Goal: Find specific page/section: Find specific page/section

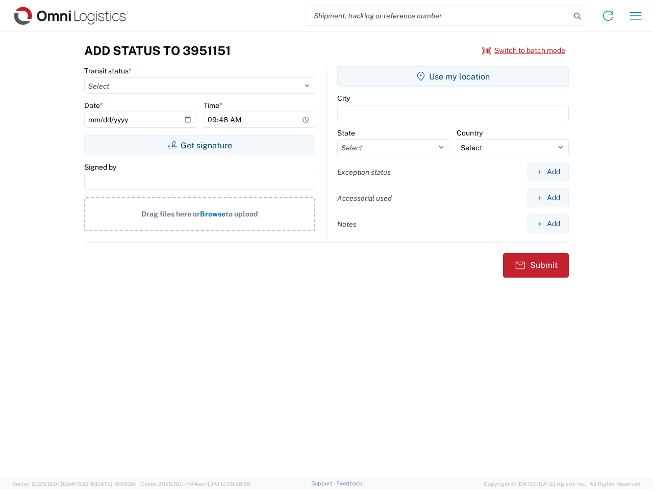
click at [438, 16] on input "search" at bounding box center [438, 15] width 264 height 19
click at [577, 16] on icon at bounding box center [577, 16] width 14 height 14
click at [608, 16] on icon at bounding box center [608, 16] width 16 height 16
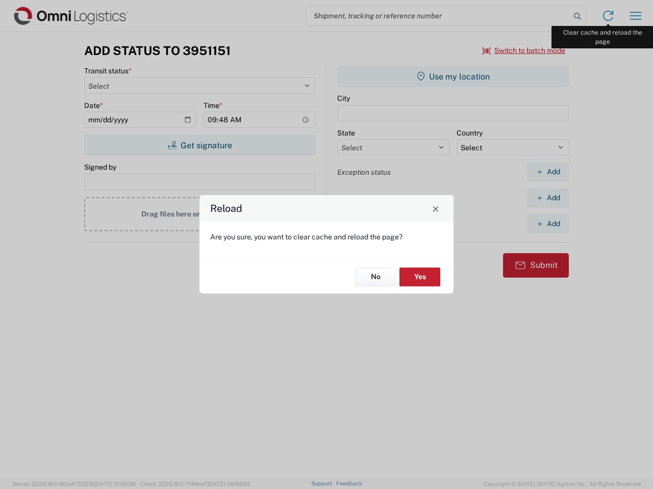
click at [635, 16] on div "Reload Are you sure, you want to clear cache and reload the page? No Yes" at bounding box center [326, 244] width 653 height 489
click at [524, 50] on div "Reload Are you sure, you want to clear cache and reload the page? No Yes" at bounding box center [326, 244] width 653 height 489
click at [199, 145] on div "Reload Are you sure, you want to clear cache and reload the page? No Yes" at bounding box center [326, 244] width 653 height 489
click at [453, 76] on div "Reload Are you sure, you want to clear cache and reload the page? No Yes" at bounding box center [326, 244] width 653 height 489
click at [548, 172] on div "Reload Are you sure, you want to clear cache and reload the page? No Yes" at bounding box center [326, 244] width 653 height 489
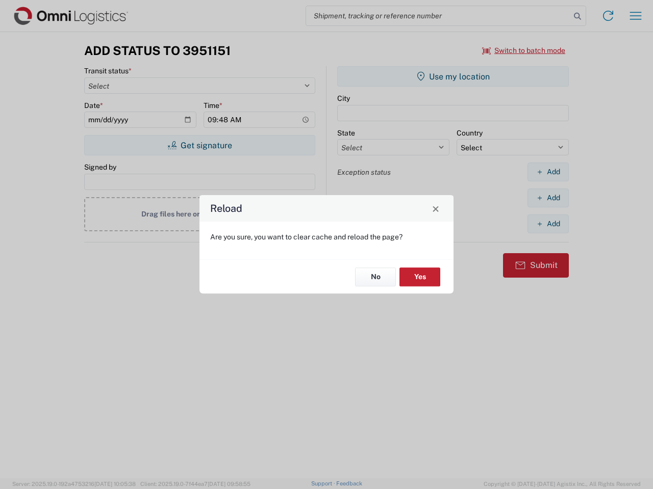
click at [548, 198] on div "Reload Are you sure, you want to clear cache and reload the page? No Yes" at bounding box center [326, 244] width 653 height 489
click at [548, 224] on div "Reload Are you sure, you want to clear cache and reload the page? No Yes" at bounding box center [326, 244] width 653 height 489
